Goal: Task Accomplishment & Management: Manage account settings

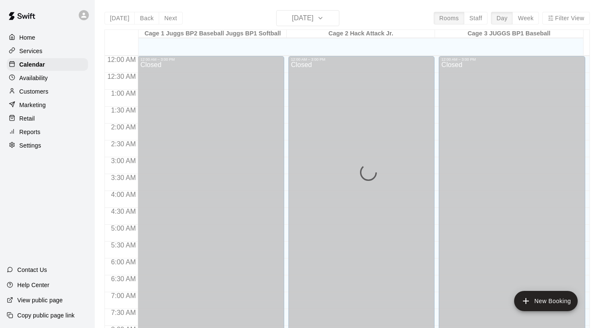
scroll to position [502, 0]
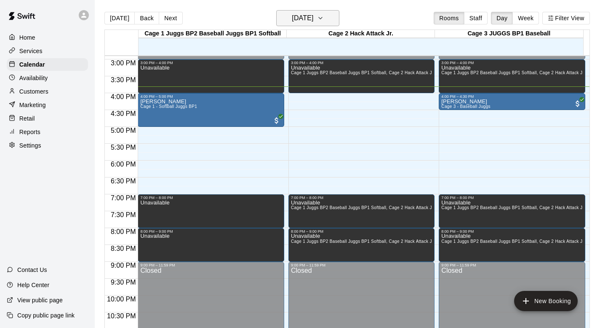
click at [333, 16] on button "[DATE]" at bounding box center [307, 18] width 63 height 16
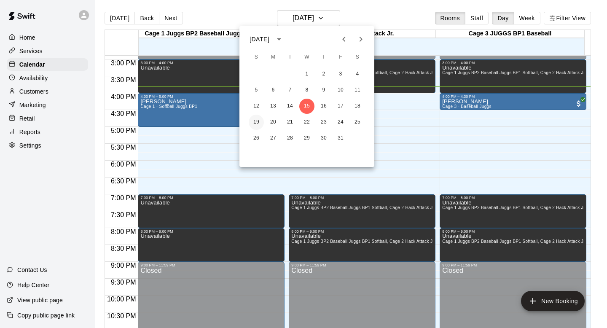
click at [256, 120] on button "19" at bounding box center [256, 122] width 15 height 15
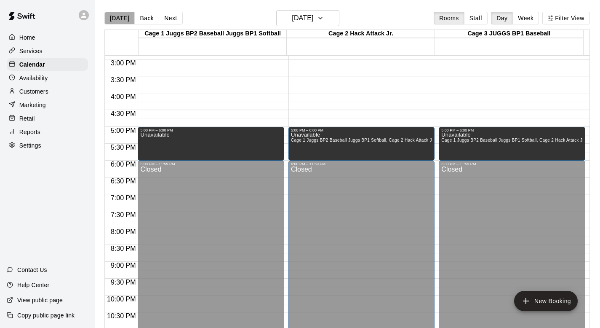
click at [121, 19] on button "[DATE]" at bounding box center [119, 18] width 30 height 13
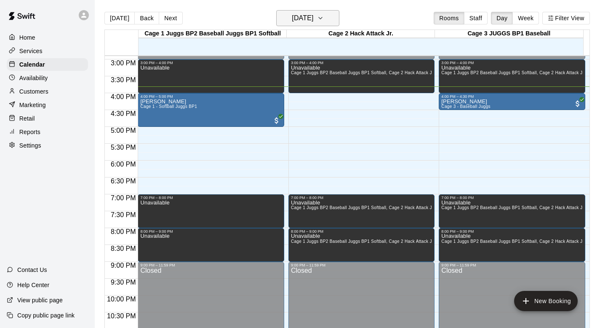
click at [324, 18] on icon "button" at bounding box center [320, 18] width 7 height 10
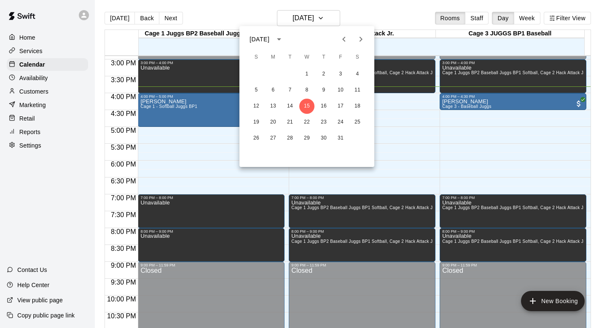
click at [341, 15] on div at bounding box center [303, 164] width 607 height 328
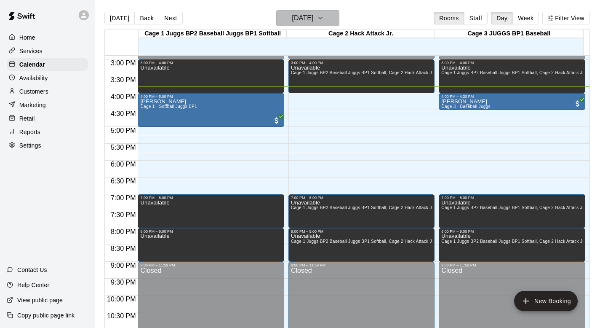
click at [324, 16] on icon "button" at bounding box center [320, 18] width 7 height 10
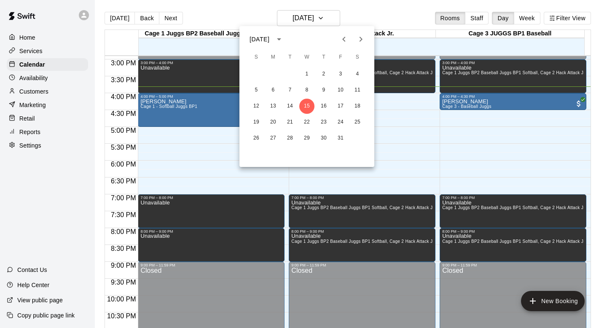
click at [361, 40] on icon "Next month" at bounding box center [360, 39] width 10 height 10
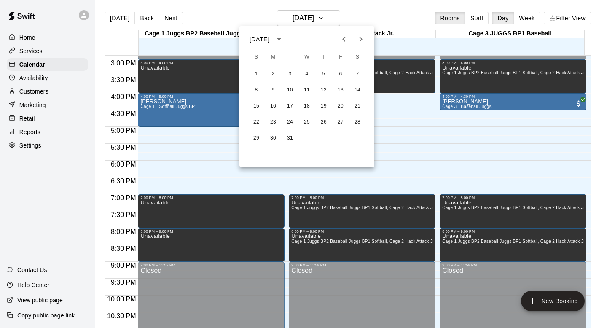
click at [340, 19] on div at bounding box center [303, 164] width 607 height 328
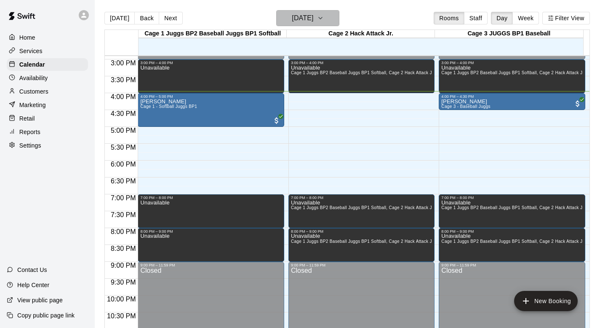
click at [324, 17] on icon "button" at bounding box center [320, 18] width 7 height 10
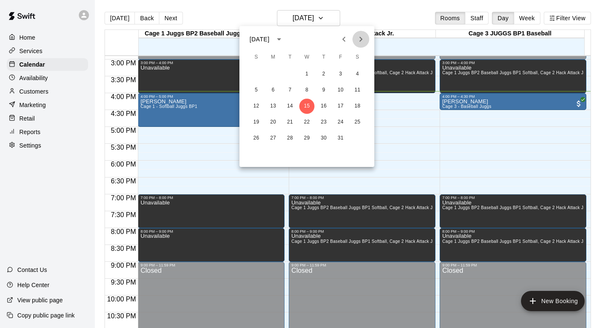
click at [361, 37] on icon "Next month" at bounding box center [360, 39] width 10 height 10
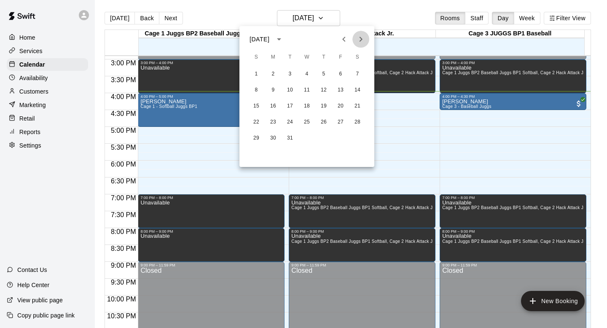
click at [361, 37] on icon "Next month" at bounding box center [360, 39] width 10 height 10
click at [306, 73] on button "1" at bounding box center [306, 74] width 15 height 15
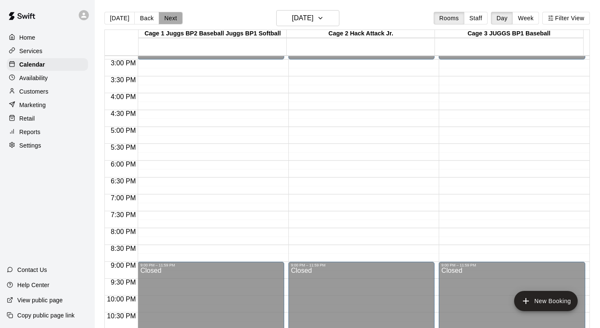
click at [174, 19] on button "Next" at bounding box center [171, 18] width 24 height 13
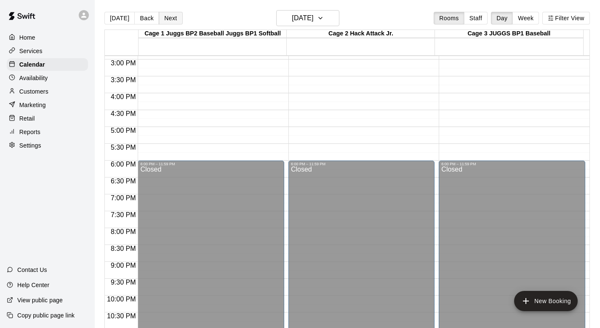
click at [174, 19] on button "Next" at bounding box center [171, 18] width 24 height 13
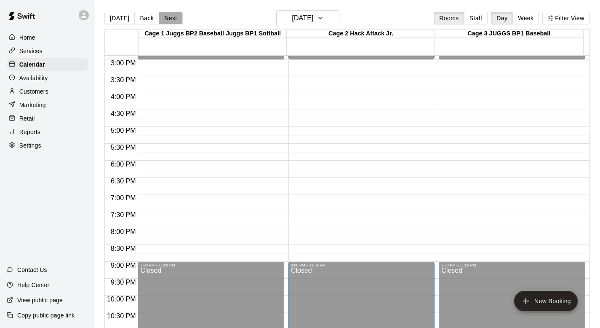
click at [174, 19] on button "Next" at bounding box center [171, 18] width 24 height 13
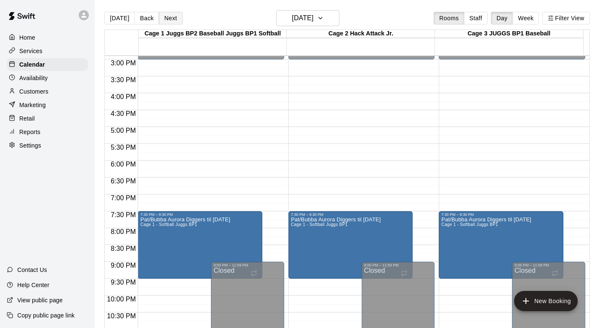
click at [174, 19] on button "Next" at bounding box center [171, 18] width 24 height 13
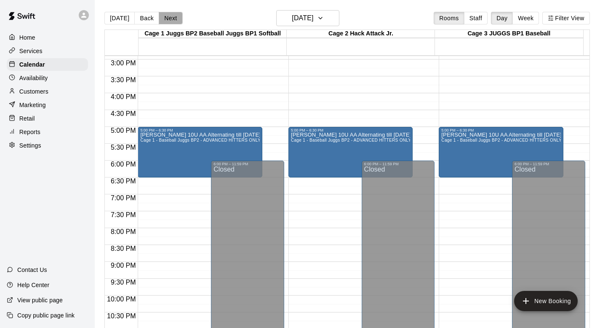
click at [174, 19] on button "Next" at bounding box center [171, 18] width 24 height 13
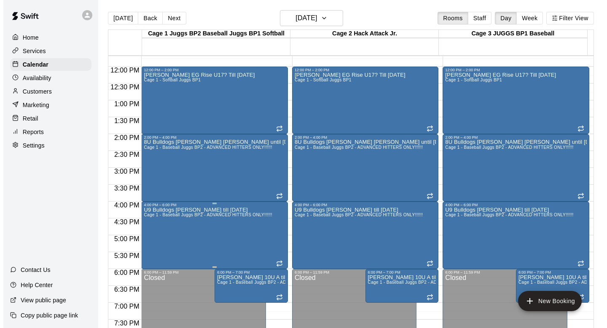
scroll to position [395, 0]
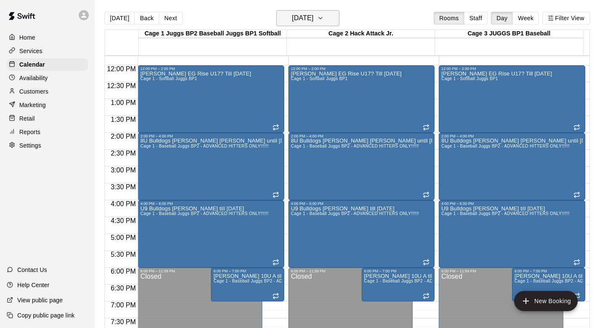
click at [324, 18] on icon "button" at bounding box center [320, 18] width 7 height 10
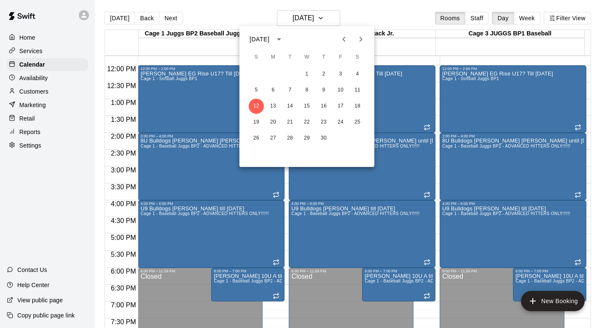
click at [329, 18] on div at bounding box center [303, 164] width 607 height 328
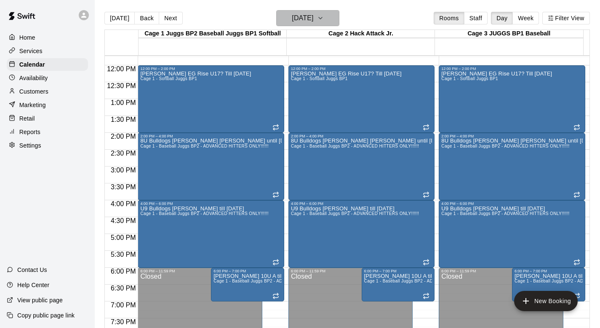
click at [322, 18] on icon "button" at bounding box center [320, 18] width 3 height 2
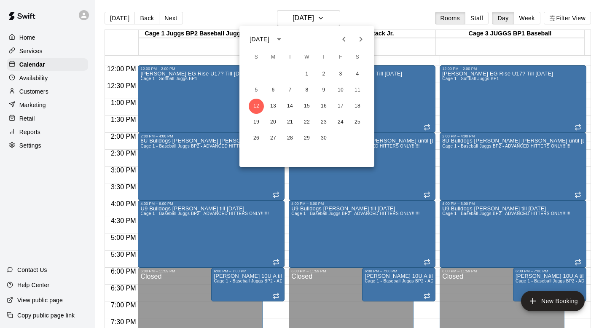
click at [284, 40] on icon "calendar view is open, switch to year view" at bounding box center [279, 39] width 10 height 10
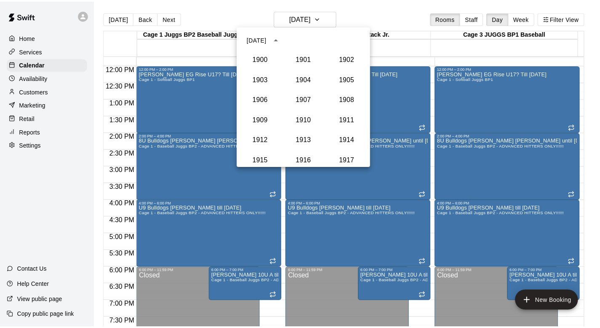
scroll to position [800, 0]
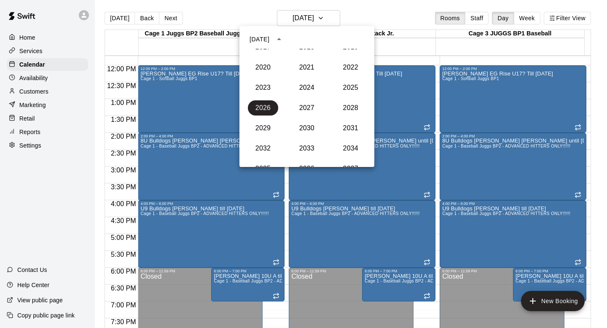
click at [331, 19] on div at bounding box center [303, 164] width 607 height 328
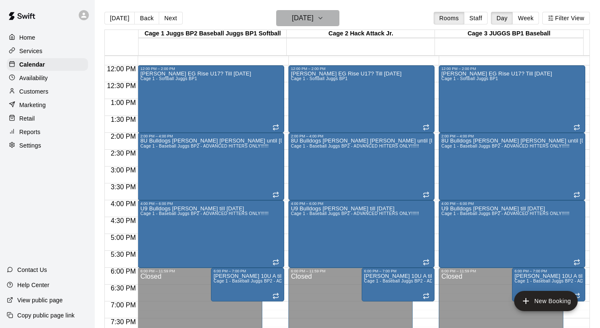
click at [322, 19] on icon "button" at bounding box center [320, 18] width 3 height 2
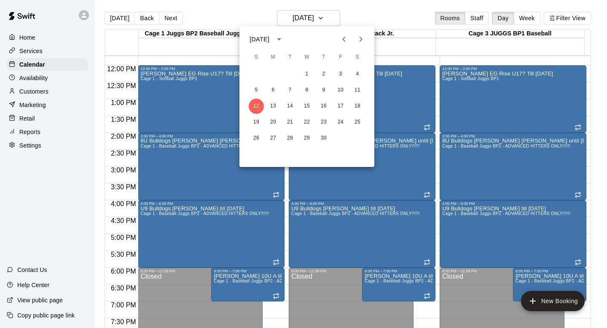
click at [339, 37] on icon "Previous month" at bounding box center [344, 39] width 10 height 10
click at [360, 120] on button "27" at bounding box center [357, 122] width 15 height 15
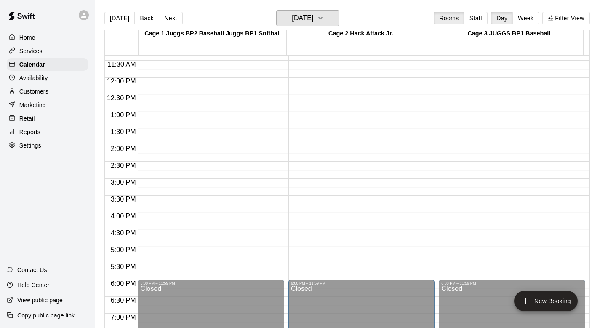
scroll to position [415, 0]
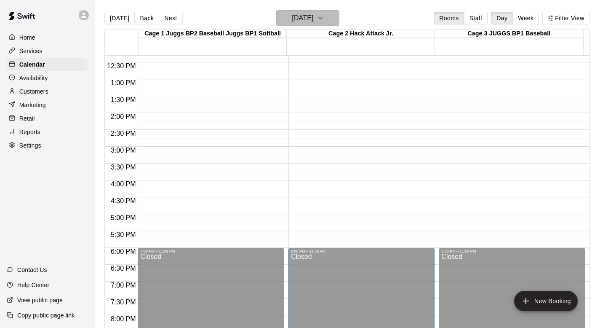
click at [324, 16] on icon "button" at bounding box center [320, 18] width 7 height 10
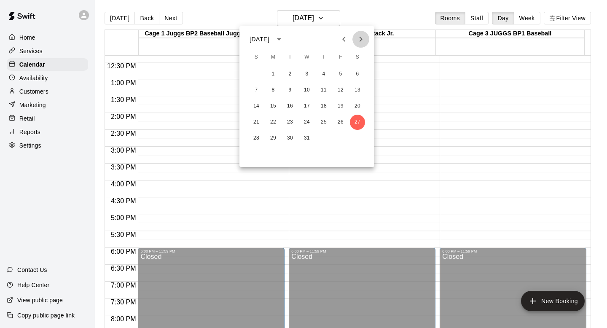
click at [360, 37] on icon "Next month" at bounding box center [360, 39] width 3 height 5
click at [337, 71] on button "2" at bounding box center [340, 74] width 15 height 15
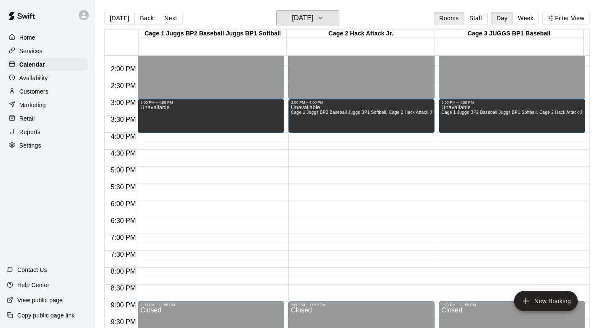
scroll to position [475, 0]
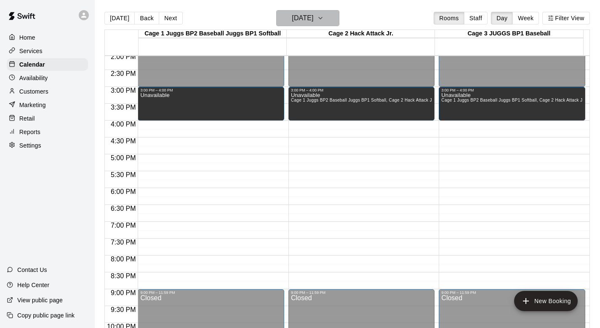
click at [324, 18] on icon "button" at bounding box center [320, 18] width 7 height 10
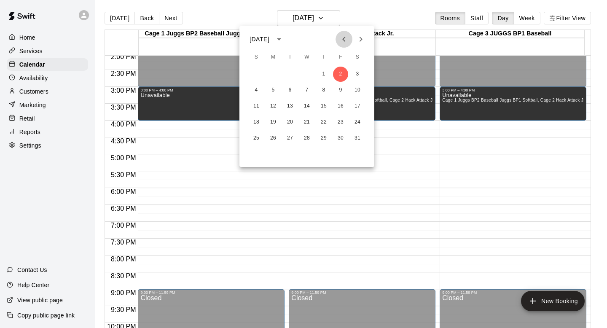
click at [341, 36] on icon "Previous month" at bounding box center [344, 39] width 10 height 10
click at [118, 20] on div at bounding box center [303, 164] width 607 height 328
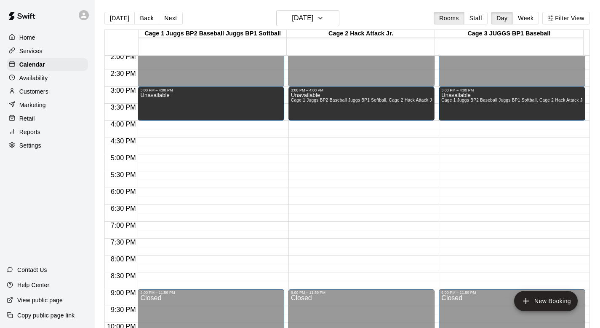
click at [118, 20] on button "[DATE]" at bounding box center [119, 18] width 30 height 13
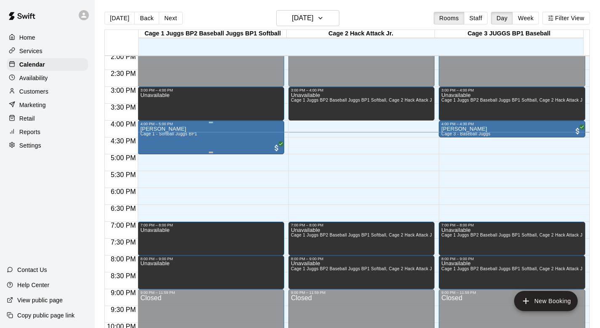
click at [168, 142] on div "Joe Gaudio Cage 1 - Softball Juggs BP1" at bounding box center [168, 290] width 57 height 328
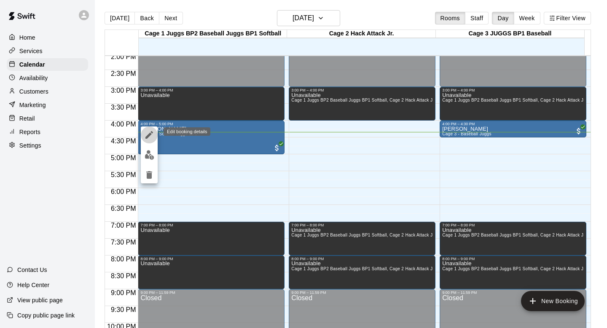
click at [150, 131] on icon "edit" at bounding box center [149, 135] width 10 height 10
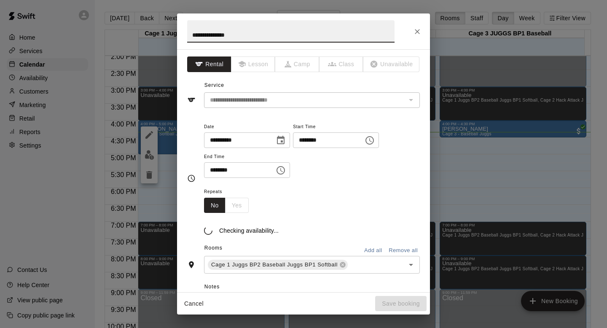
type input "**********"
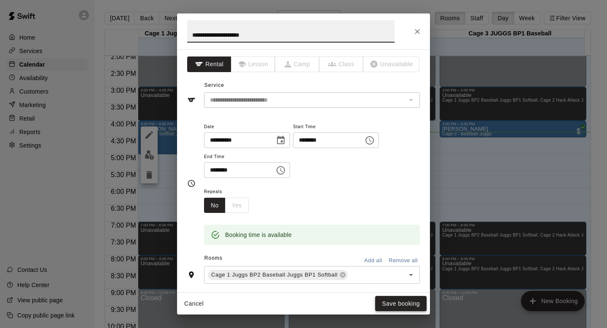
type input "**********"
click at [392, 304] on button "Save booking" at bounding box center [400, 304] width 51 height 16
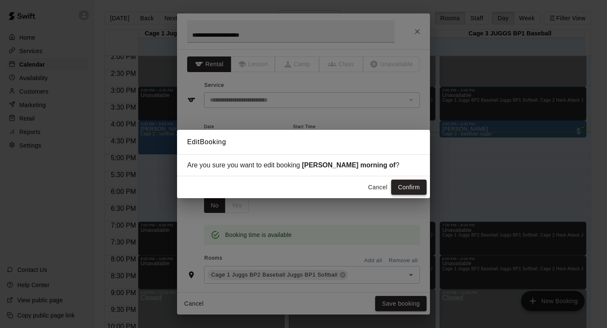
click at [404, 185] on button "Confirm" at bounding box center [408, 187] width 35 height 16
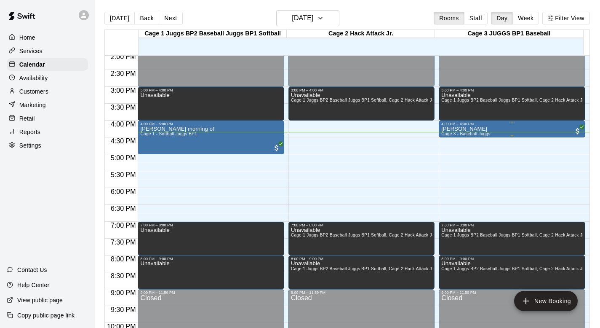
click at [455, 132] on span "Cage 3 - Baseball Juggs" at bounding box center [465, 133] width 49 height 5
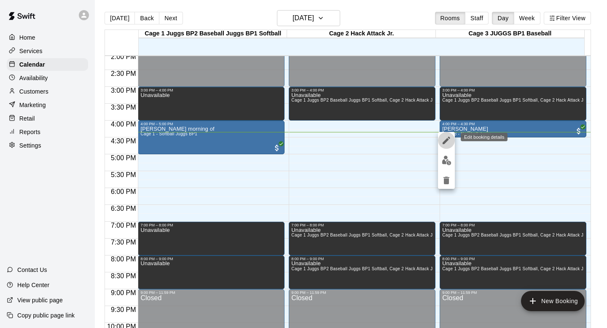
click at [446, 139] on icon "edit" at bounding box center [446, 140] width 8 height 8
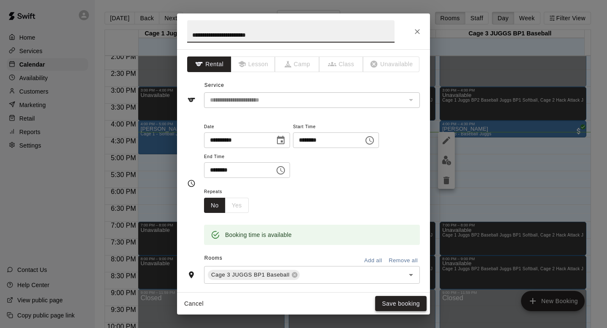
type input "**********"
click at [382, 299] on button "Save booking" at bounding box center [400, 304] width 51 height 16
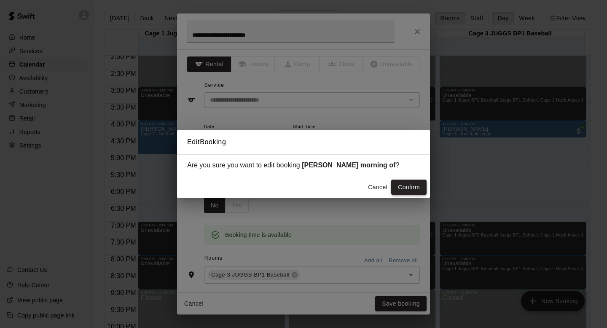
click at [406, 188] on button "Confirm" at bounding box center [408, 187] width 35 height 16
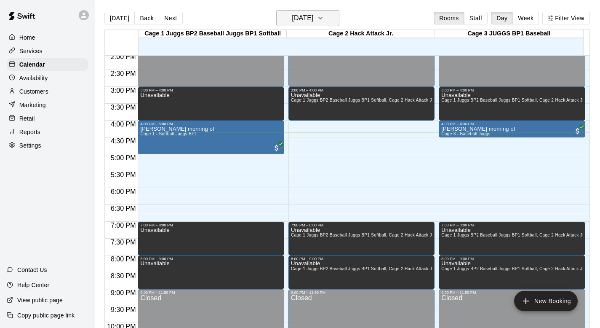
click at [324, 18] on icon "button" at bounding box center [320, 18] width 7 height 10
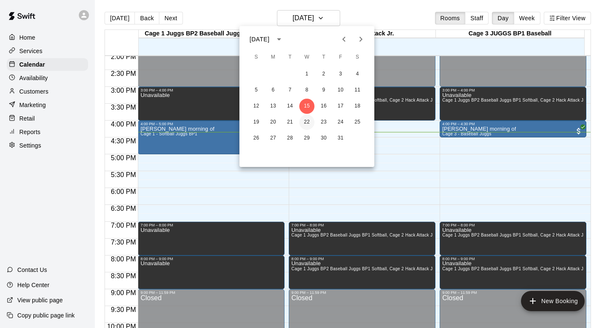
click at [305, 117] on button "22" at bounding box center [306, 122] width 15 height 15
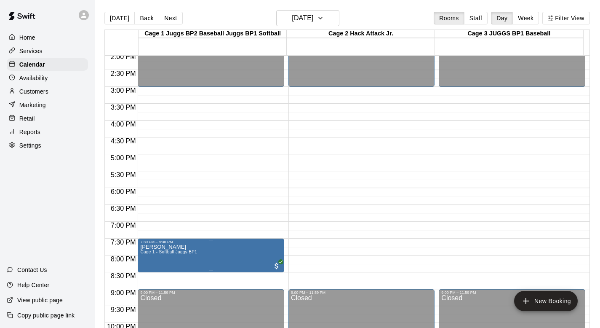
click at [163, 254] on span "Cage 1 - Softball Juggs BP1" at bounding box center [168, 251] width 57 height 5
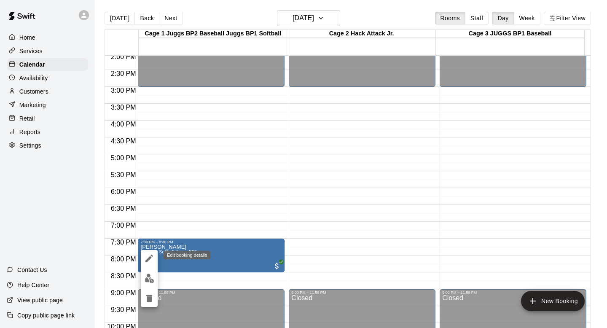
click at [149, 258] on icon "edit" at bounding box center [149, 258] width 8 height 8
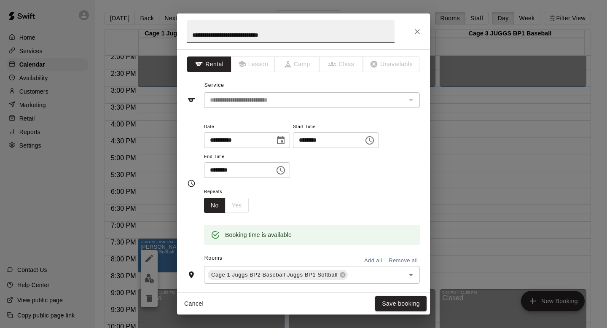
click at [257, 35] on input "**********" at bounding box center [290, 31] width 207 height 22
click at [278, 35] on input "**********" at bounding box center [290, 31] width 207 height 22
type input "**********"
click at [388, 304] on button "Save booking" at bounding box center [400, 304] width 51 height 16
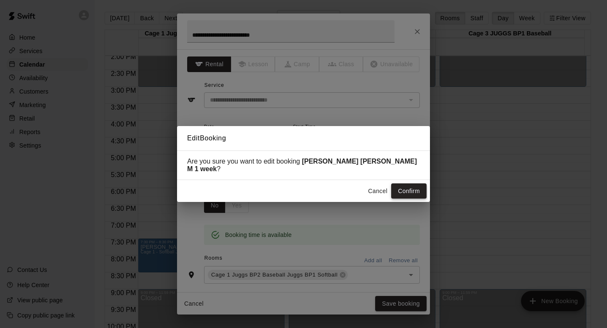
click at [399, 184] on button "Confirm" at bounding box center [408, 191] width 35 height 16
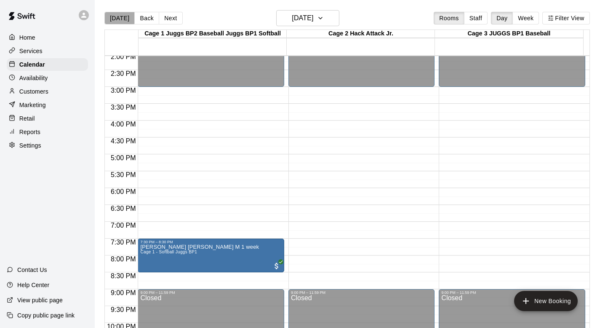
click at [119, 15] on button "[DATE]" at bounding box center [119, 18] width 30 height 13
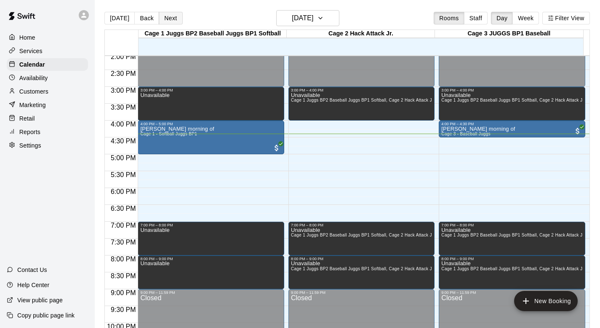
click at [168, 20] on button "Next" at bounding box center [171, 18] width 24 height 13
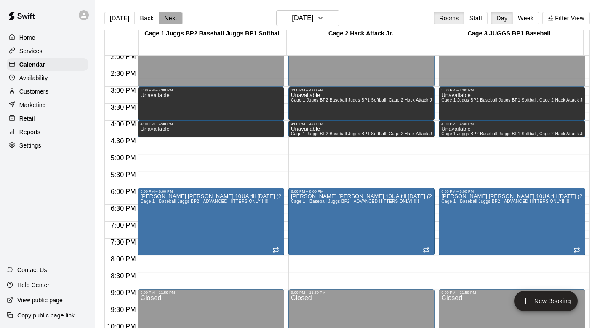
click at [168, 20] on button "Next" at bounding box center [171, 18] width 24 height 13
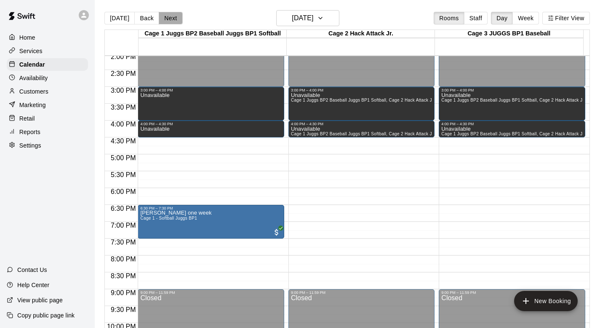
click at [168, 17] on button "Next" at bounding box center [171, 18] width 24 height 13
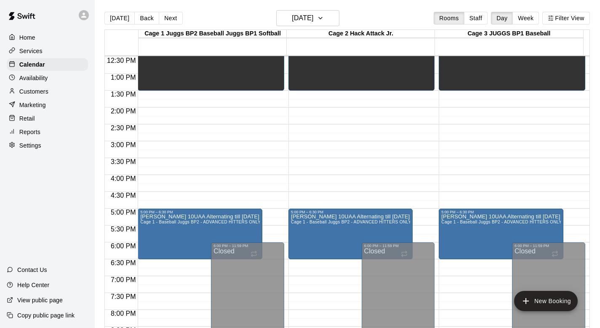
scroll to position [432, 0]
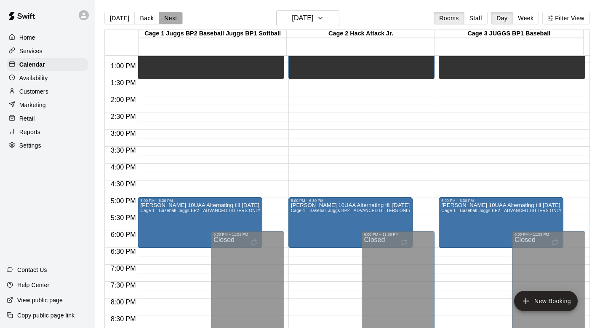
click at [169, 19] on button "Next" at bounding box center [171, 18] width 24 height 13
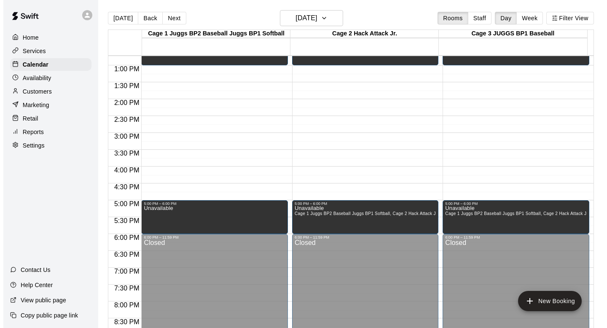
scroll to position [431, 0]
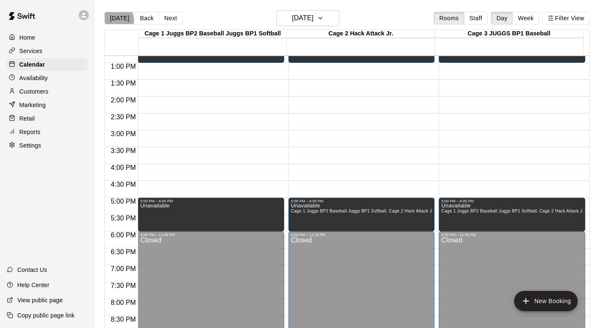
click at [118, 20] on button "[DATE]" at bounding box center [119, 18] width 30 height 13
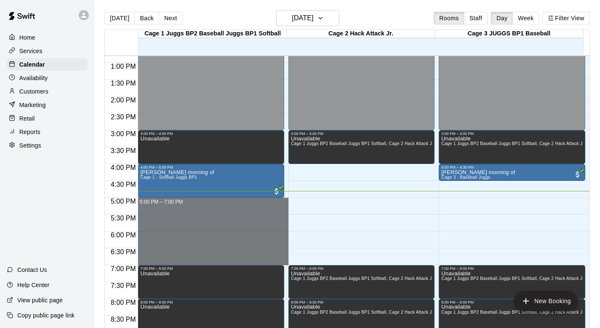
drag, startPoint x: 159, startPoint y: 202, endPoint x: 159, endPoint y: 257, distance: 55.2
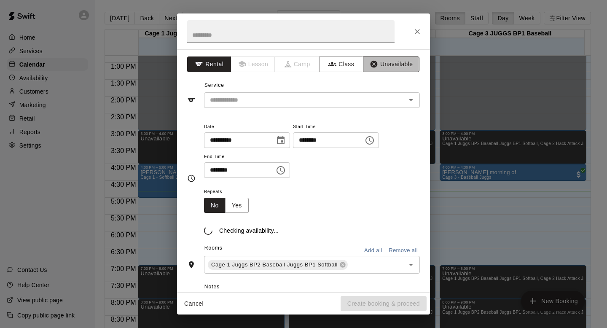
click at [377, 67] on button "Unavailable" at bounding box center [391, 64] width 56 height 16
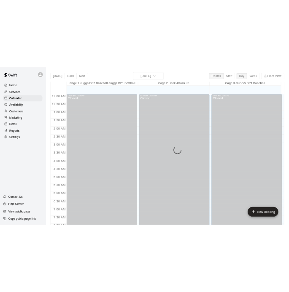
scroll to position [502, 0]
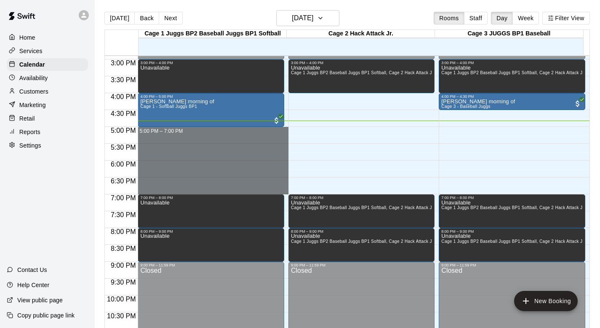
drag, startPoint x: 165, startPoint y: 131, endPoint x: 167, endPoint y: 188, distance: 56.5
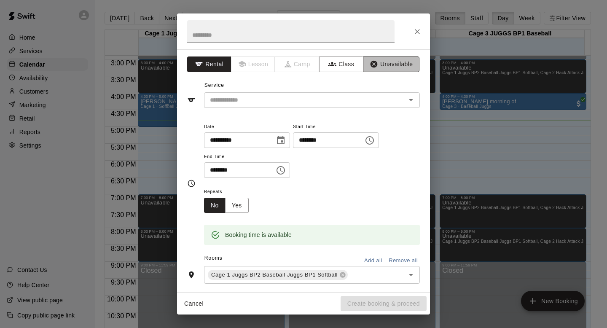
click at [382, 61] on button "Unavailable" at bounding box center [391, 64] width 56 height 16
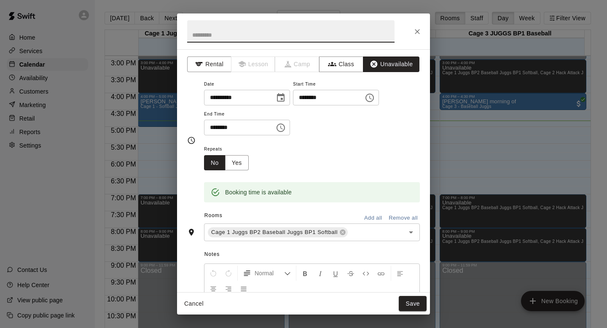
click at [242, 37] on input "text" at bounding box center [290, 31] width 207 height 22
type input "*"
type input "**********"
click at [363, 216] on button "Add all" at bounding box center [372, 217] width 27 height 13
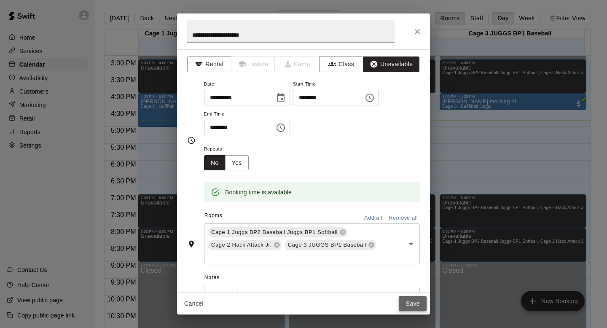
click at [404, 301] on button "Save" at bounding box center [412, 304] width 28 height 16
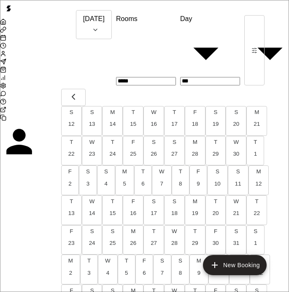
scroll to position [0, 3526]
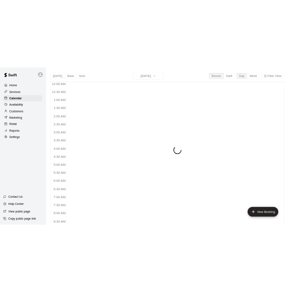
scroll to position [480, 0]
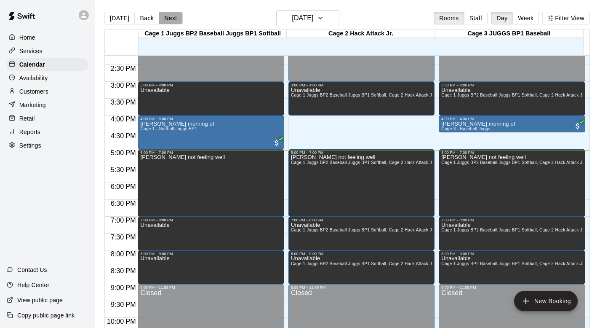
click at [171, 15] on button "Next" at bounding box center [171, 18] width 24 height 13
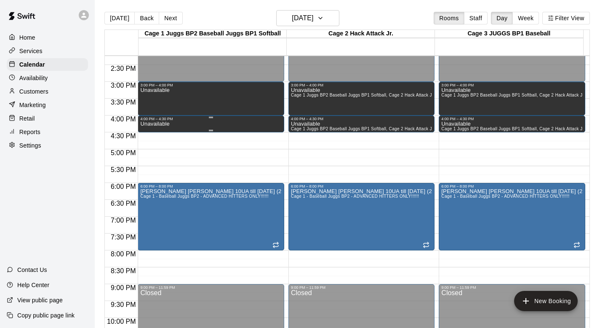
click at [165, 118] on div "4:00 PM – 4:30 PM" at bounding box center [210, 119] width 141 height 4
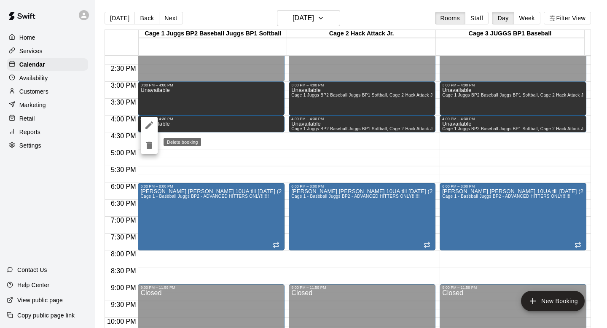
click at [150, 147] on icon "delete" at bounding box center [149, 146] width 6 height 8
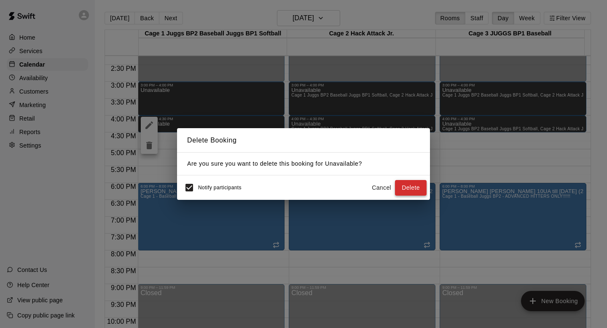
click at [402, 187] on button "Delete" at bounding box center [411, 188] width 32 height 16
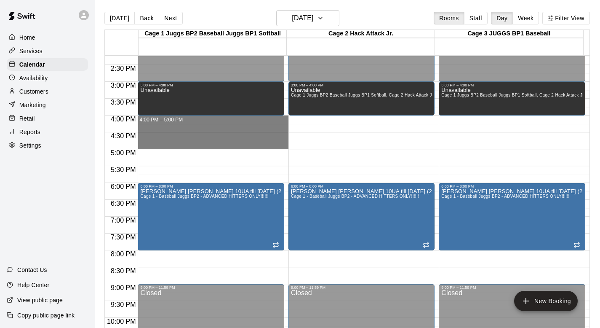
drag, startPoint x: 161, startPoint y: 119, endPoint x: 158, endPoint y: 140, distance: 21.3
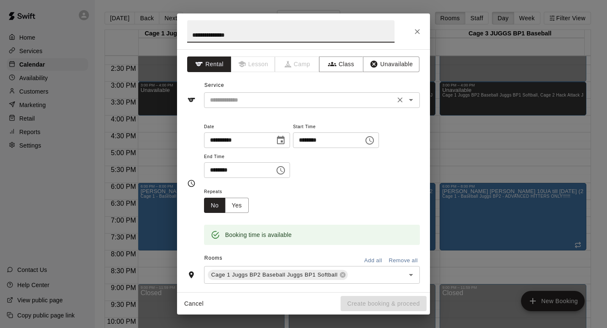
click at [409, 99] on icon "Open" at bounding box center [411, 100] width 4 height 2
type input "**********"
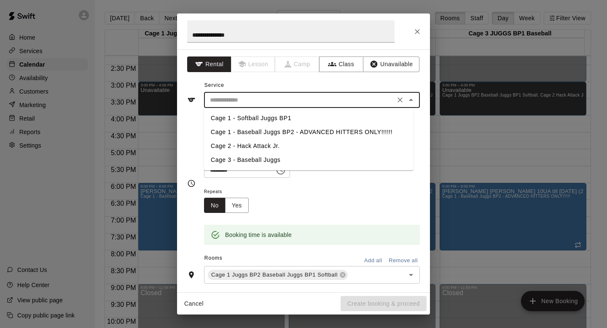
click at [238, 117] on li "Cage 1 - Softball Juggs BP1" at bounding box center [308, 118] width 209 height 14
type input "**********"
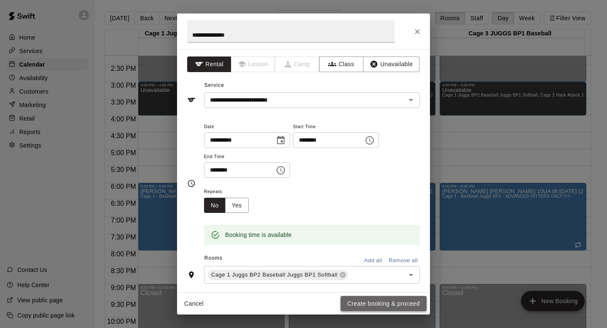
click at [366, 301] on button "Create booking & proceed" at bounding box center [383, 304] width 86 height 16
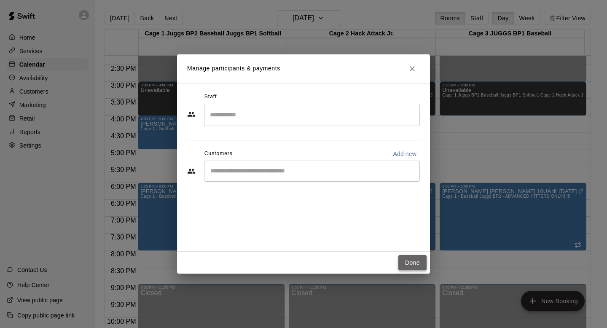
click at [405, 262] on button "Done" at bounding box center [412, 263] width 28 height 16
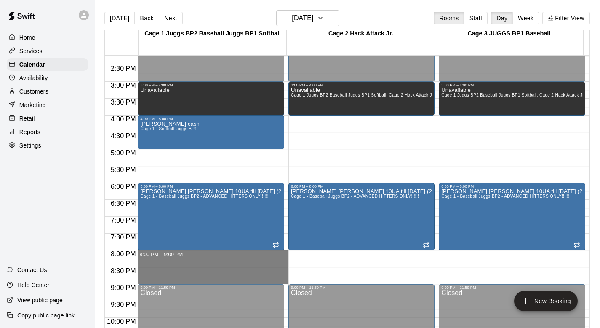
drag, startPoint x: 152, startPoint y: 251, endPoint x: 151, endPoint y: 280, distance: 28.7
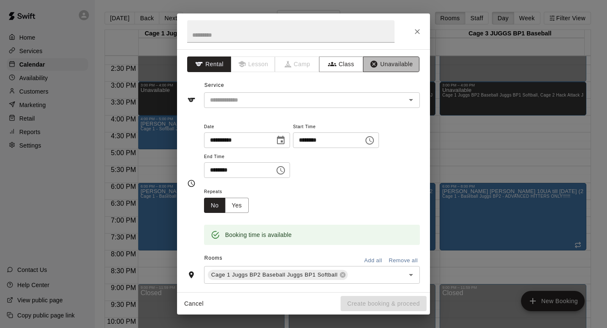
click at [380, 61] on button "Unavailable" at bounding box center [391, 64] width 56 height 16
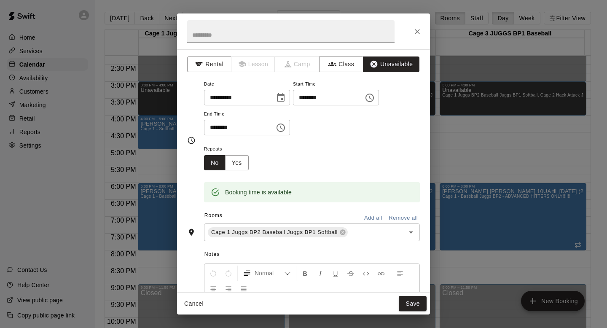
click at [365, 214] on button "Add all" at bounding box center [372, 217] width 27 height 13
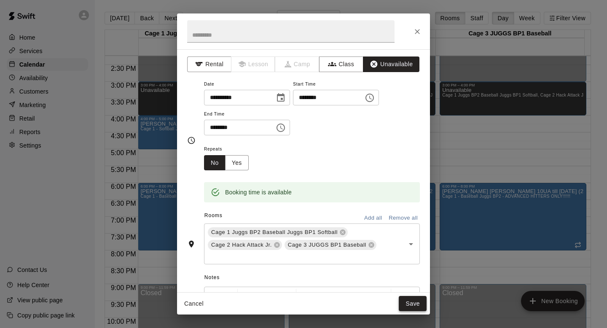
click at [405, 301] on button "Save" at bounding box center [412, 304] width 28 height 16
